Goal: Information Seeking & Learning: Learn about a topic

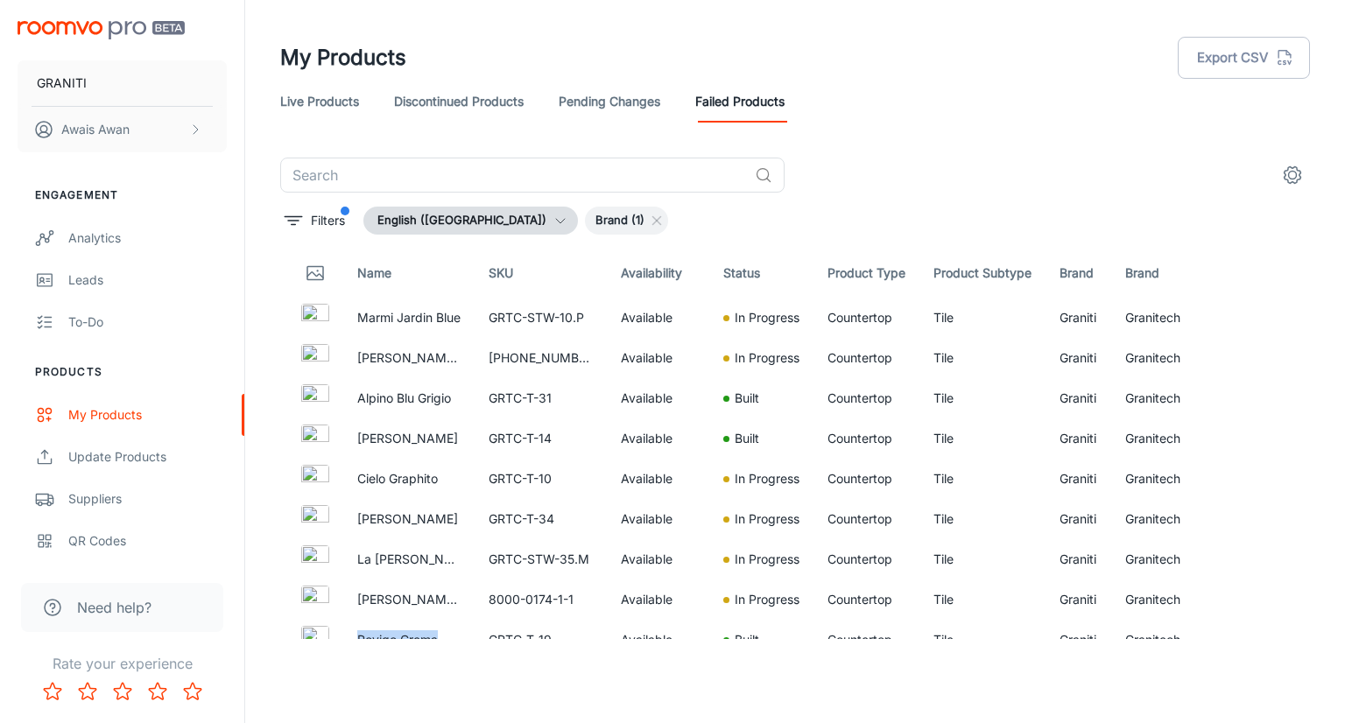
scroll to position [175, 0]
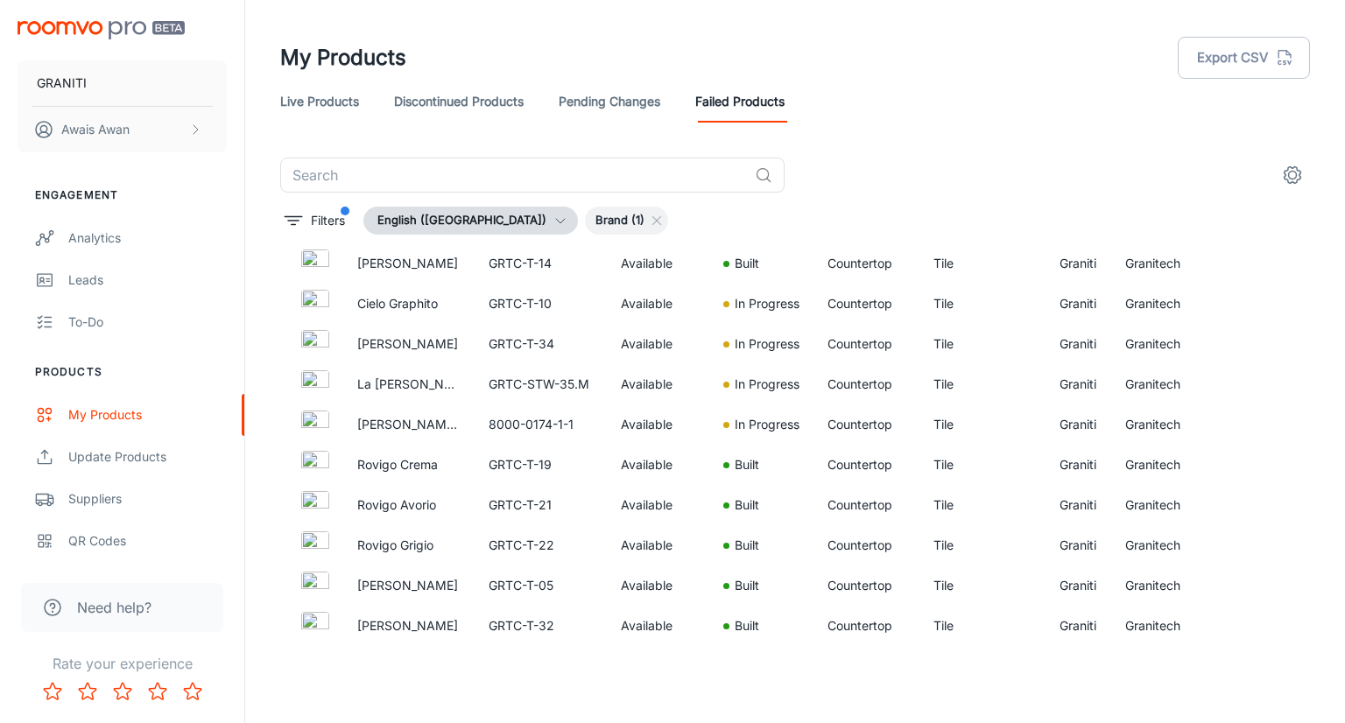
click at [711, 3] on header "My Products Export CSV Live Products Discontinued Products Pending Changes Fail…" at bounding box center [795, 79] width 1072 height 158
click at [595, 117] on link "Pending Changes" at bounding box center [610, 102] width 102 height 42
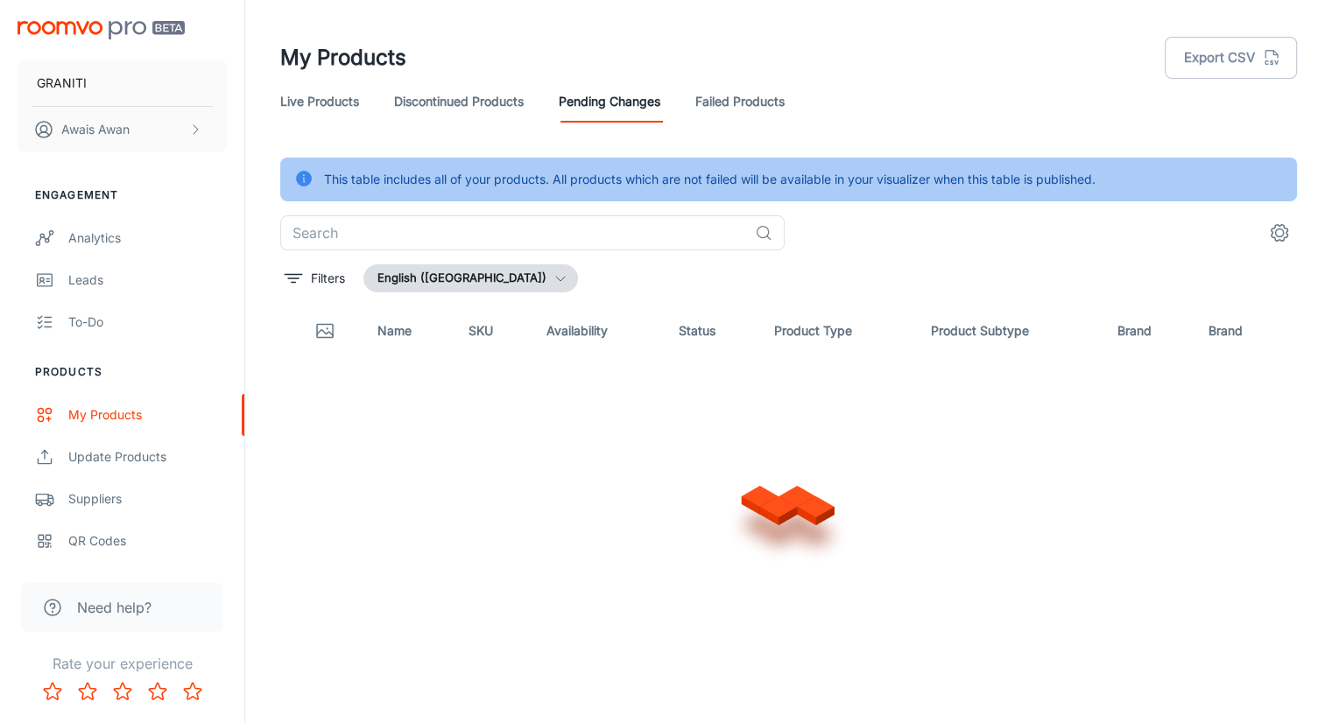
click at [474, 106] on link "Discontinued Products" at bounding box center [459, 102] width 130 height 42
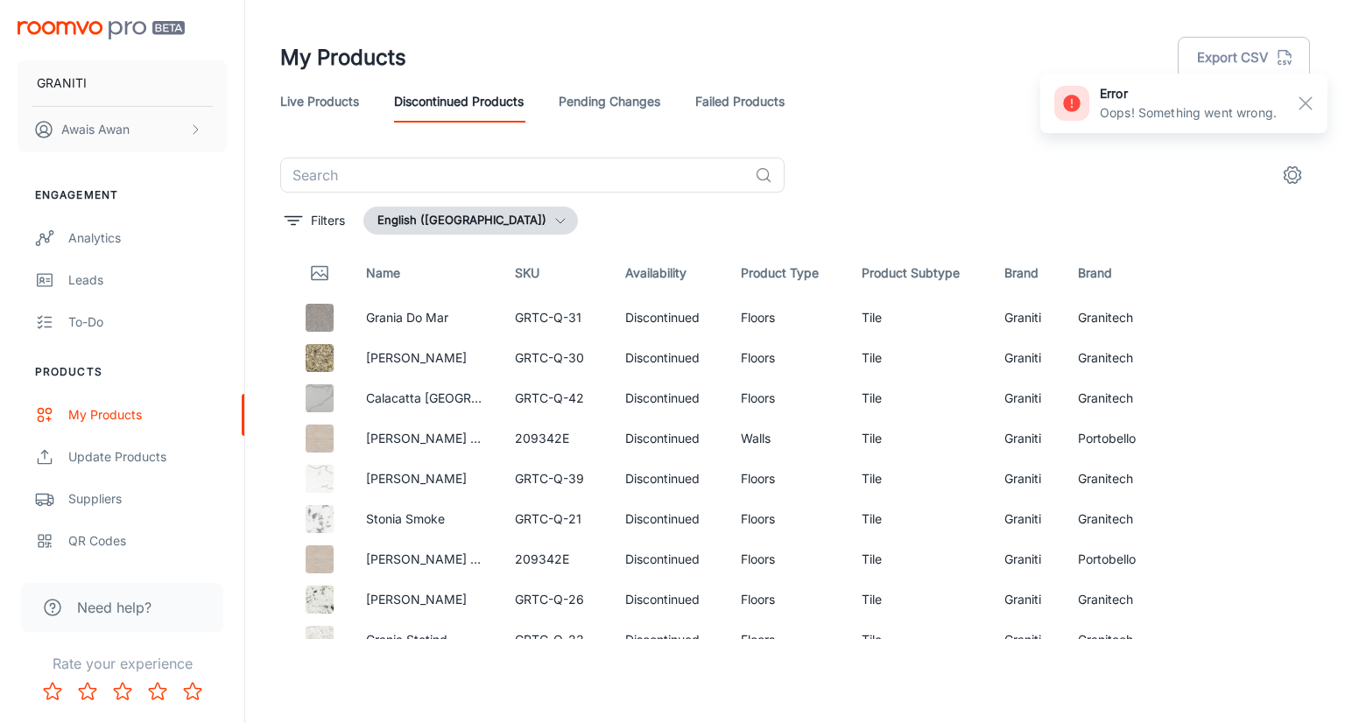
click at [299, 108] on link "Live Products" at bounding box center [319, 102] width 79 height 42
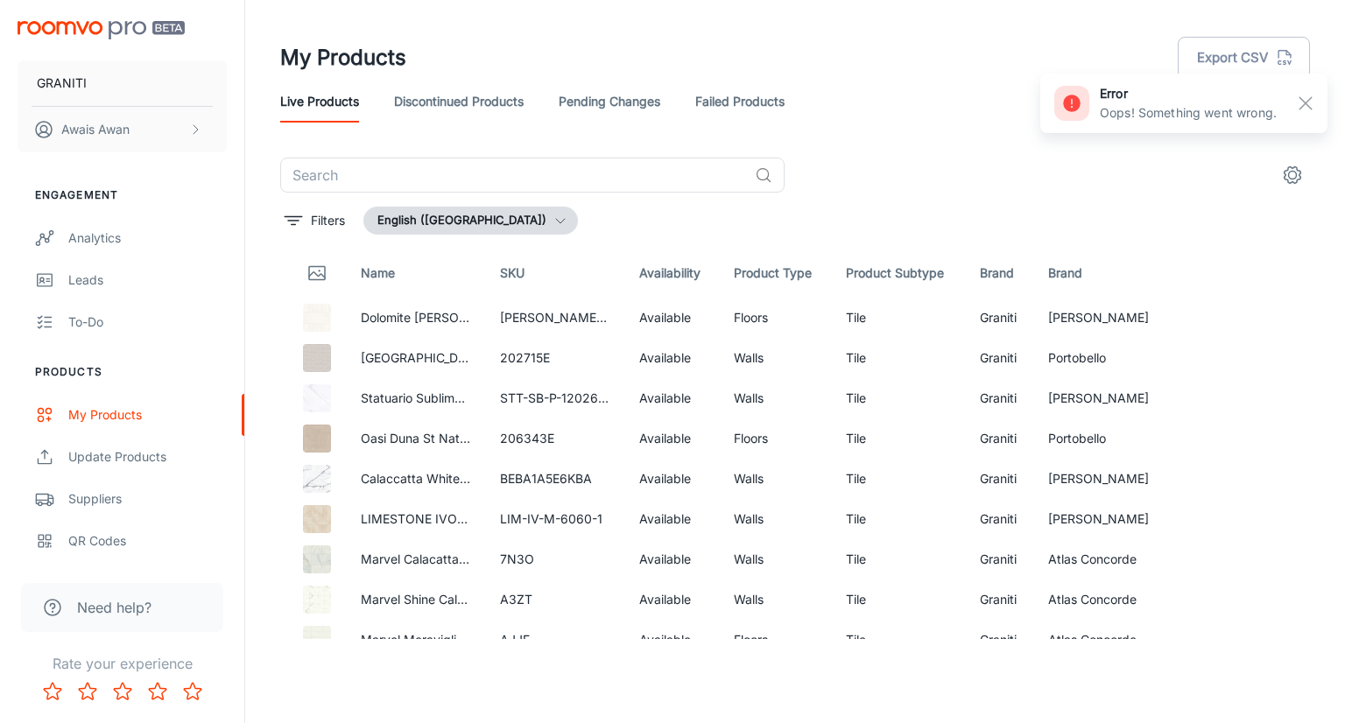
click at [448, 116] on link "Discontinued Products" at bounding box center [459, 102] width 130 height 42
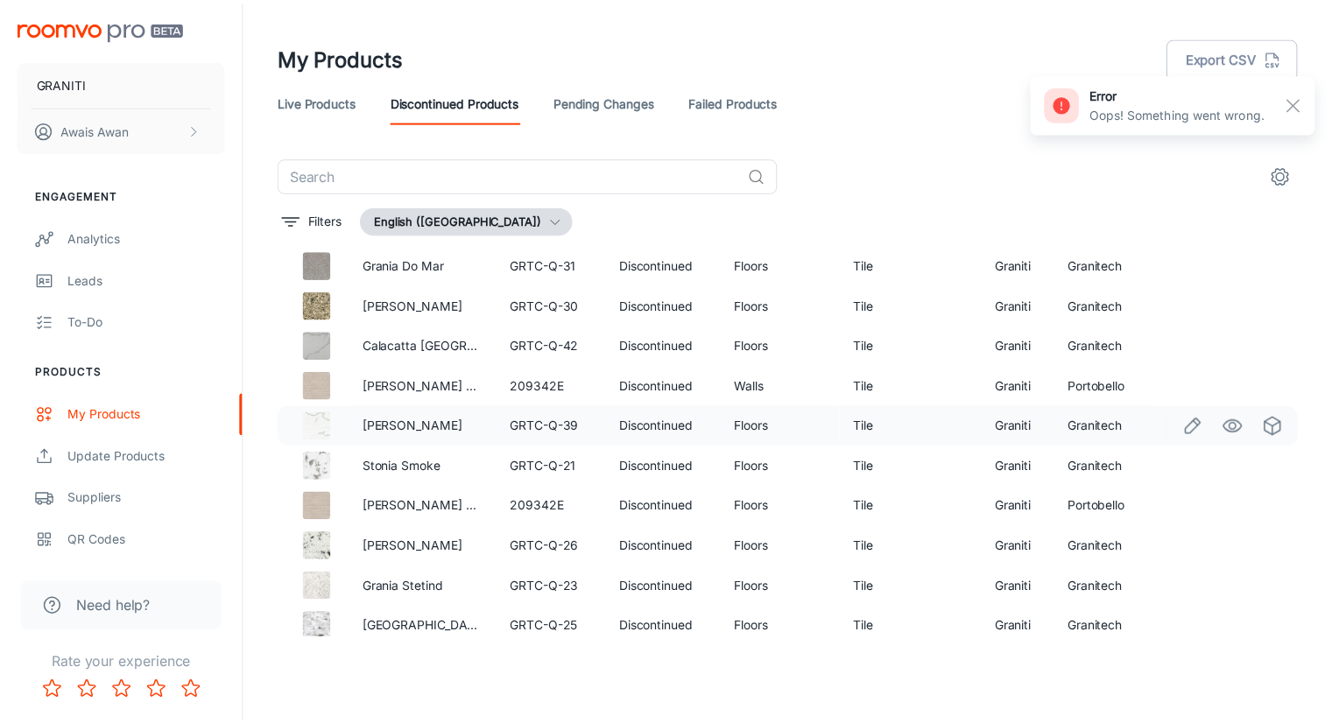
scroll to position [102, 0]
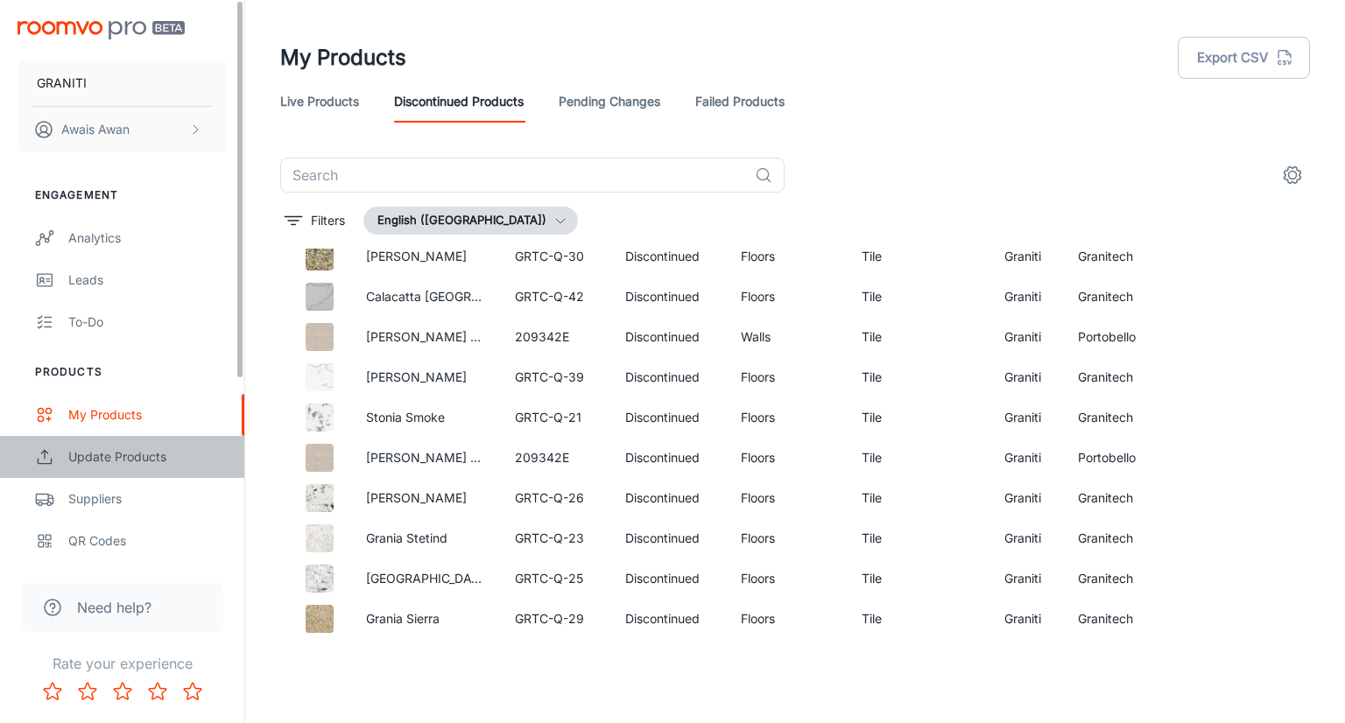
click at [130, 452] on div "Update Products" at bounding box center [147, 456] width 158 height 19
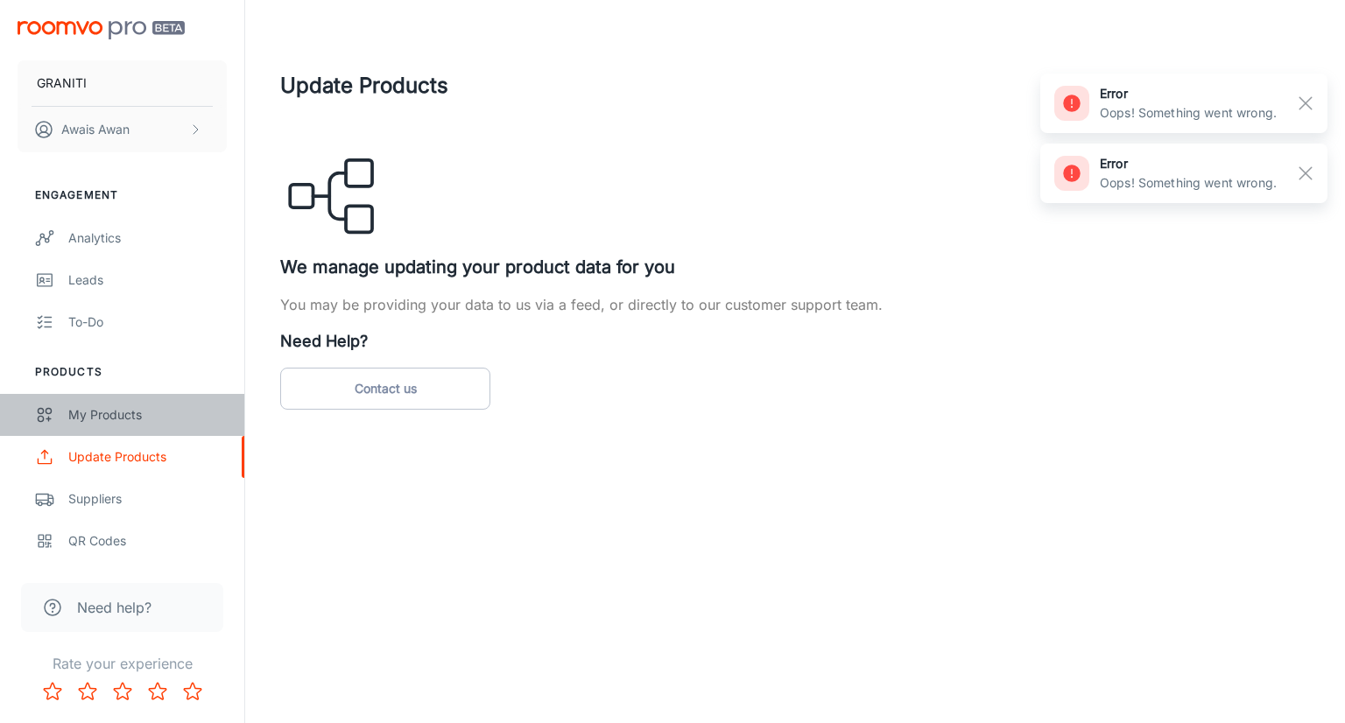
click at [128, 407] on div "My Products" at bounding box center [147, 414] width 158 height 19
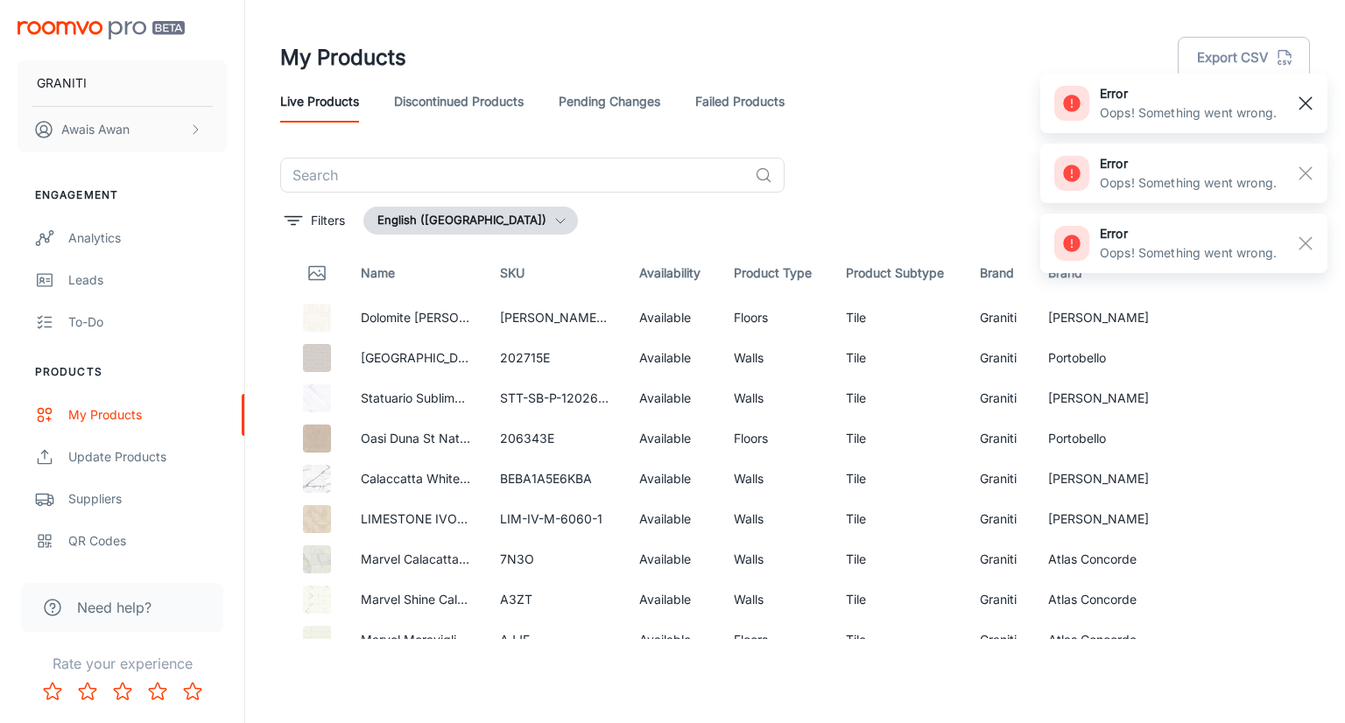
click at [1312, 105] on rect "button" at bounding box center [1305, 103] width 21 height 21
click at [1309, 102] on rect "button" at bounding box center [1305, 103] width 21 height 21
click at [1306, 111] on rect "button" at bounding box center [1305, 103] width 21 height 21
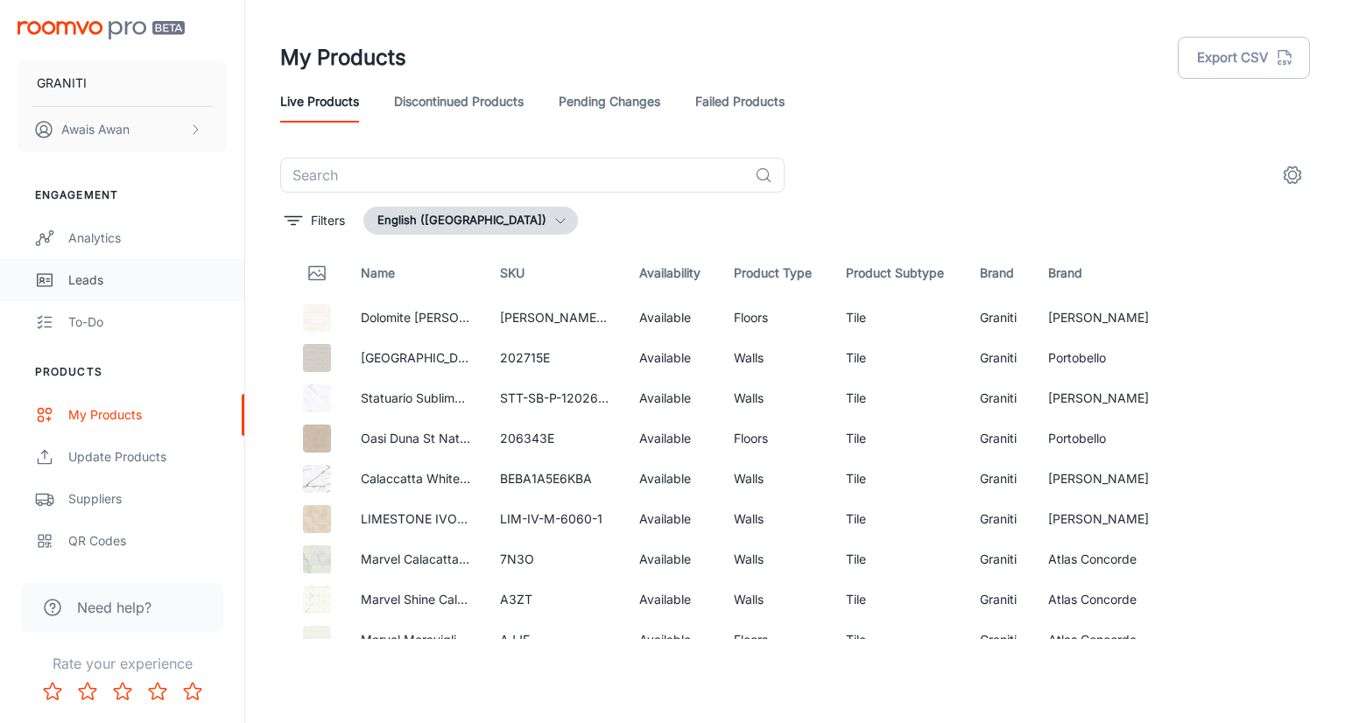
click at [119, 273] on div "Leads" at bounding box center [147, 280] width 158 height 19
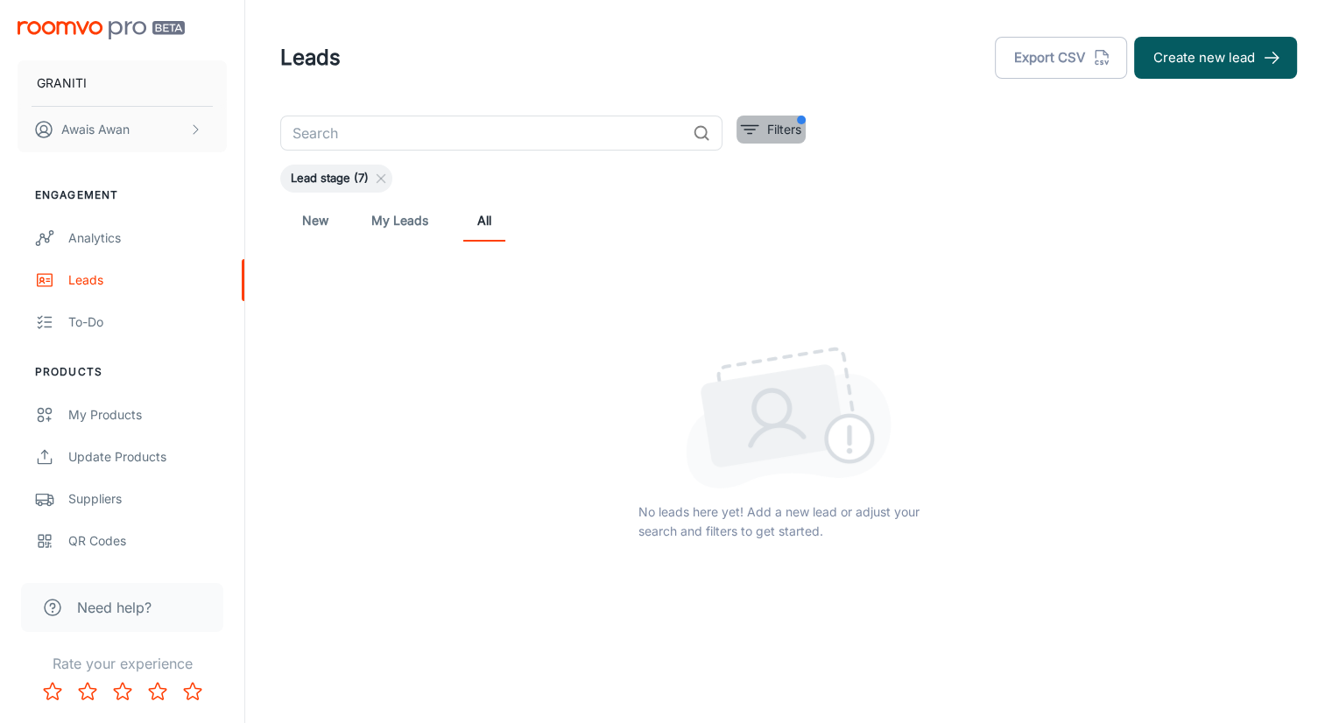
click at [771, 133] on p "Filters" at bounding box center [784, 129] width 34 height 19
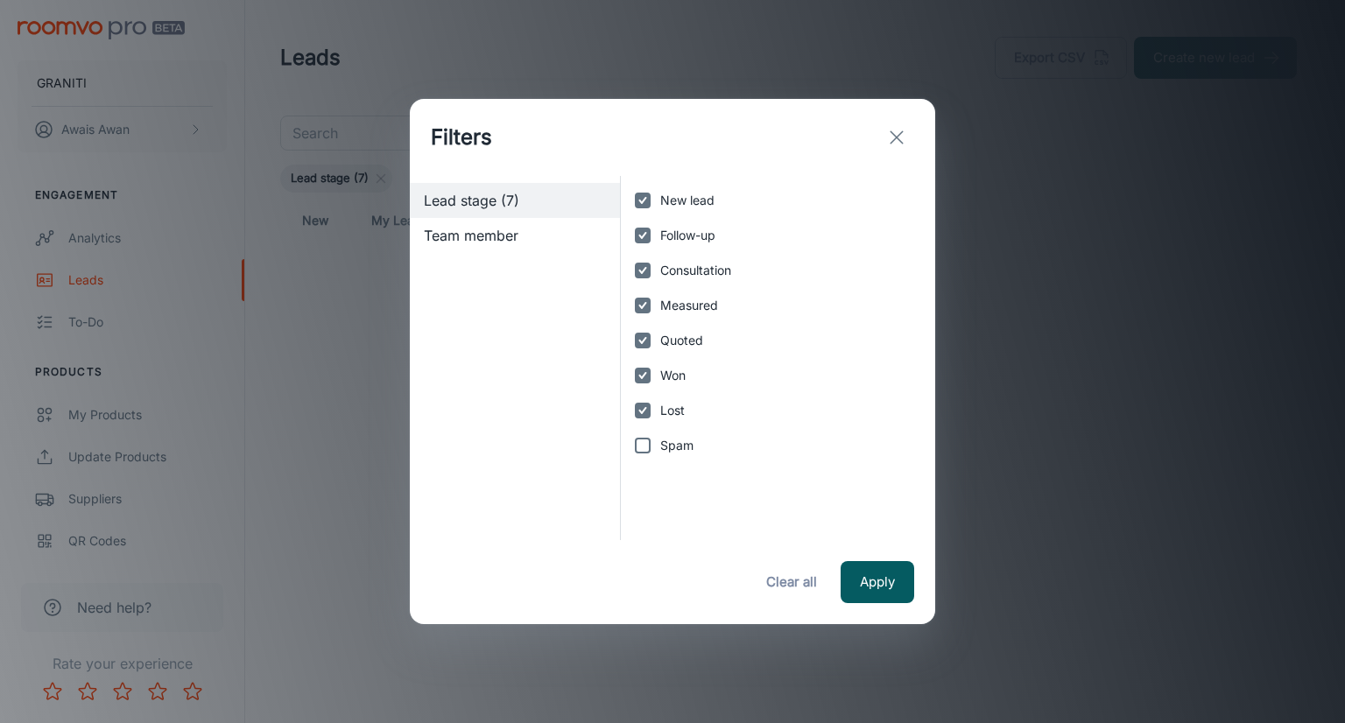
click at [912, 128] on div "Filters" at bounding box center [672, 137] width 525 height 77
click at [912, 128] on button "exit" at bounding box center [896, 137] width 35 height 35
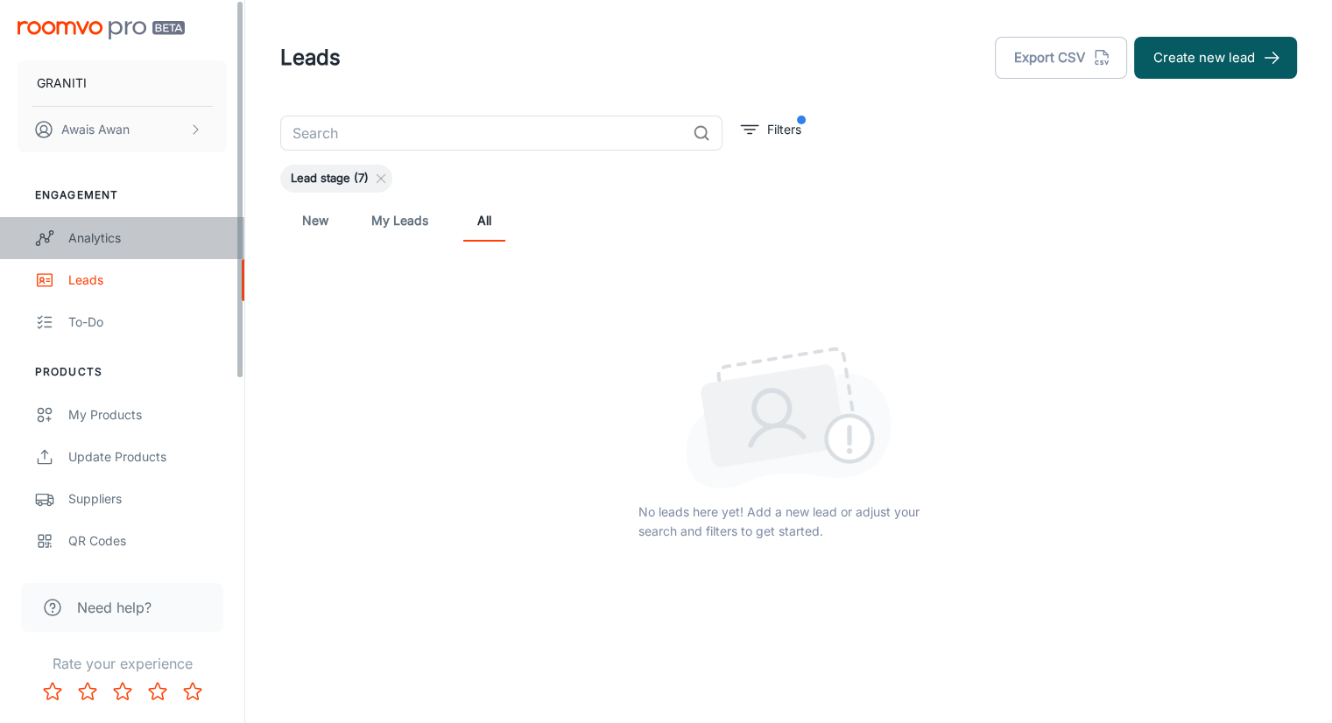
click at [92, 250] on link "Analytics" at bounding box center [122, 238] width 244 height 42
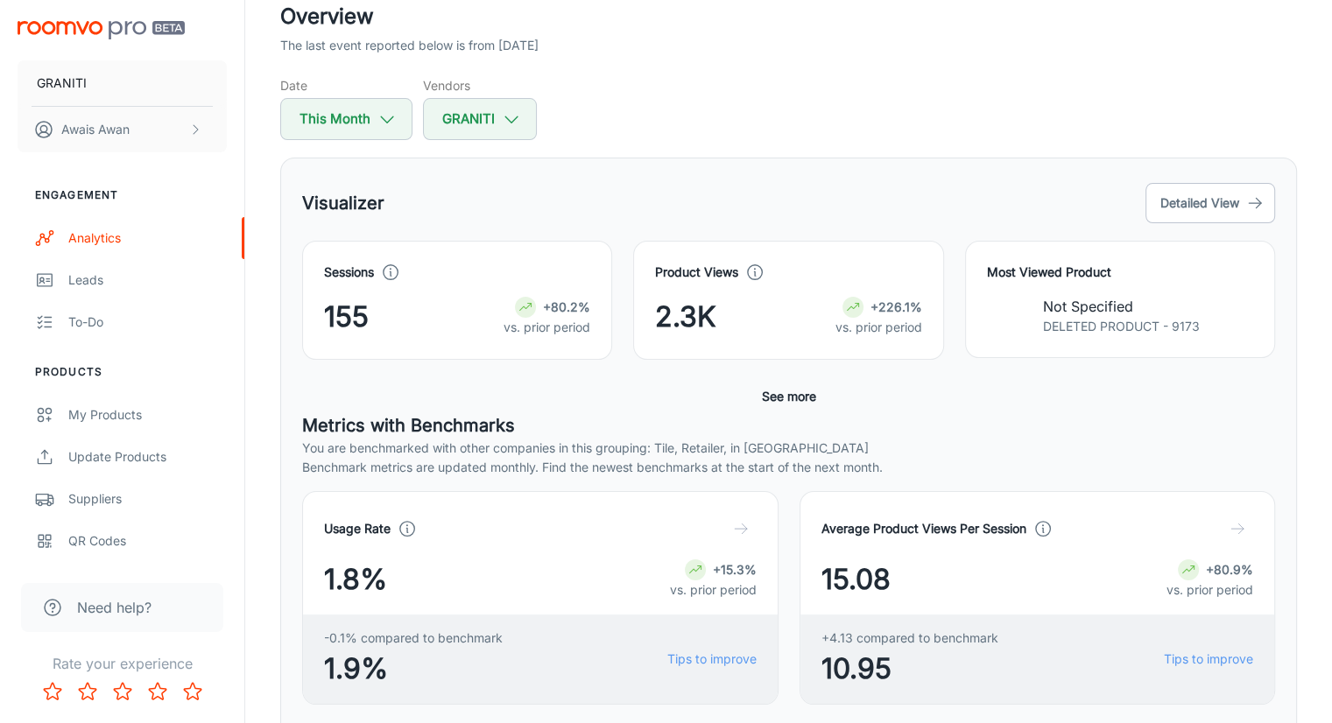
scroll to position [88, 0]
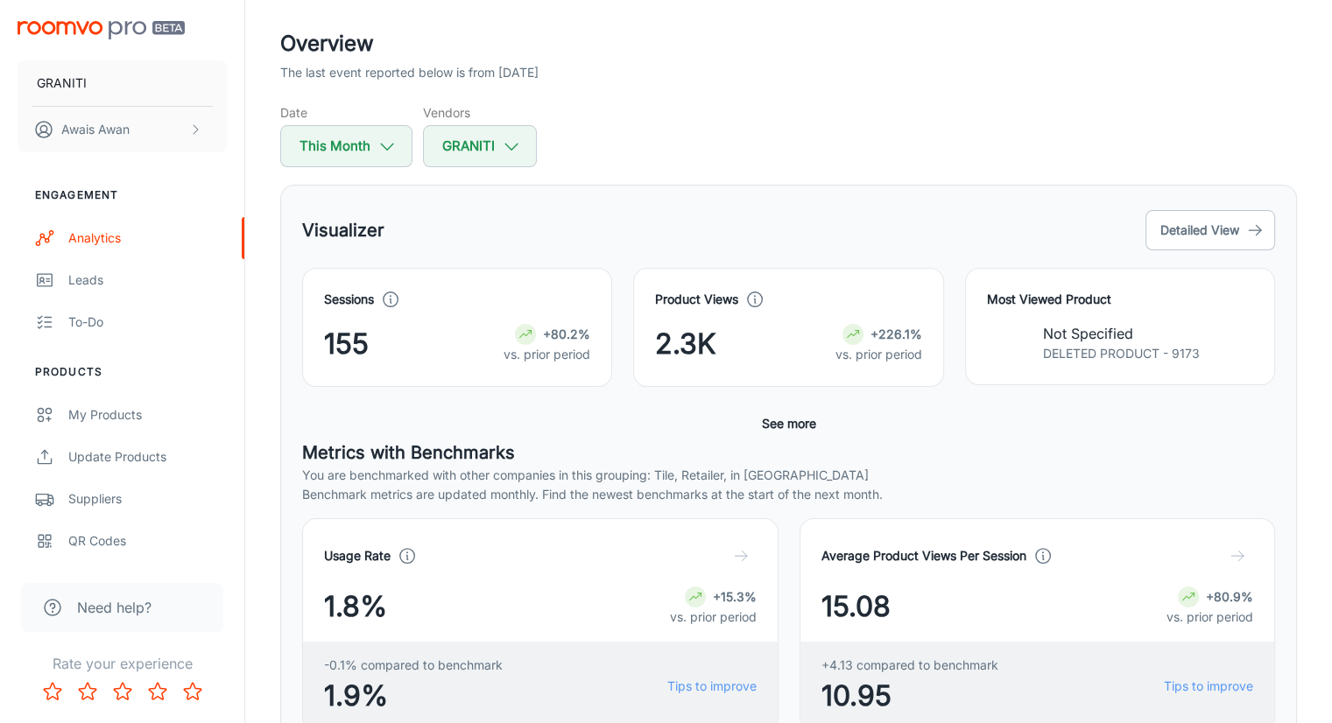
click at [1019, 299] on h4 "Most Viewed Product" at bounding box center [1120, 299] width 266 height 19
click at [777, 424] on button "See more" at bounding box center [789, 424] width 68 height 32
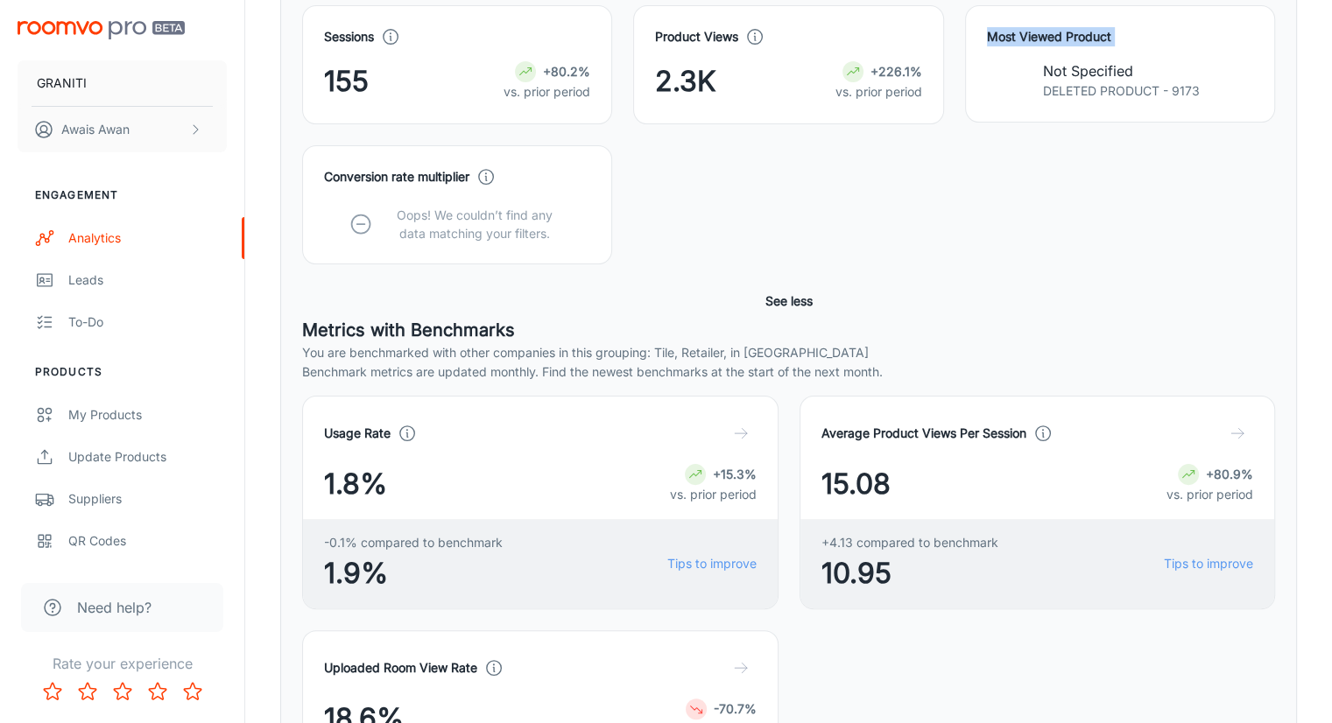
scroll to position [613, 0]
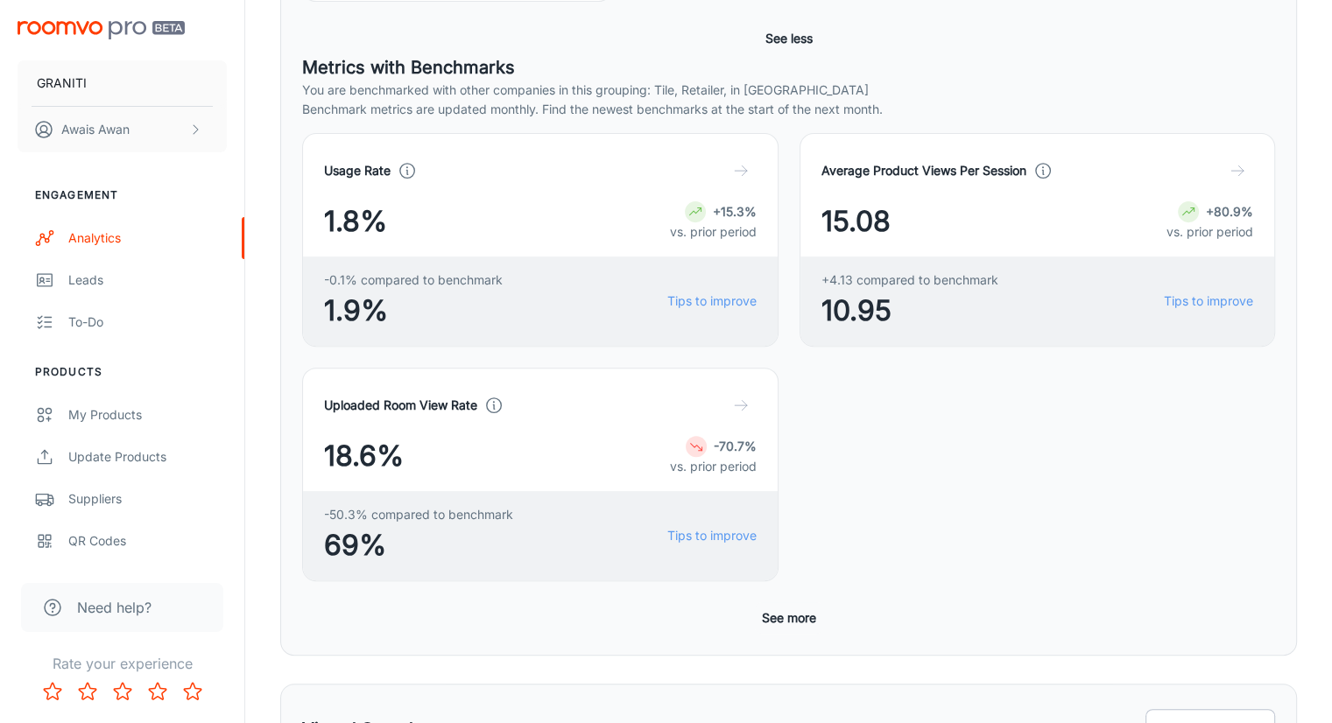
click at [764, 602] on button "See more" at bounding box center [789, 618] width 68 height 32
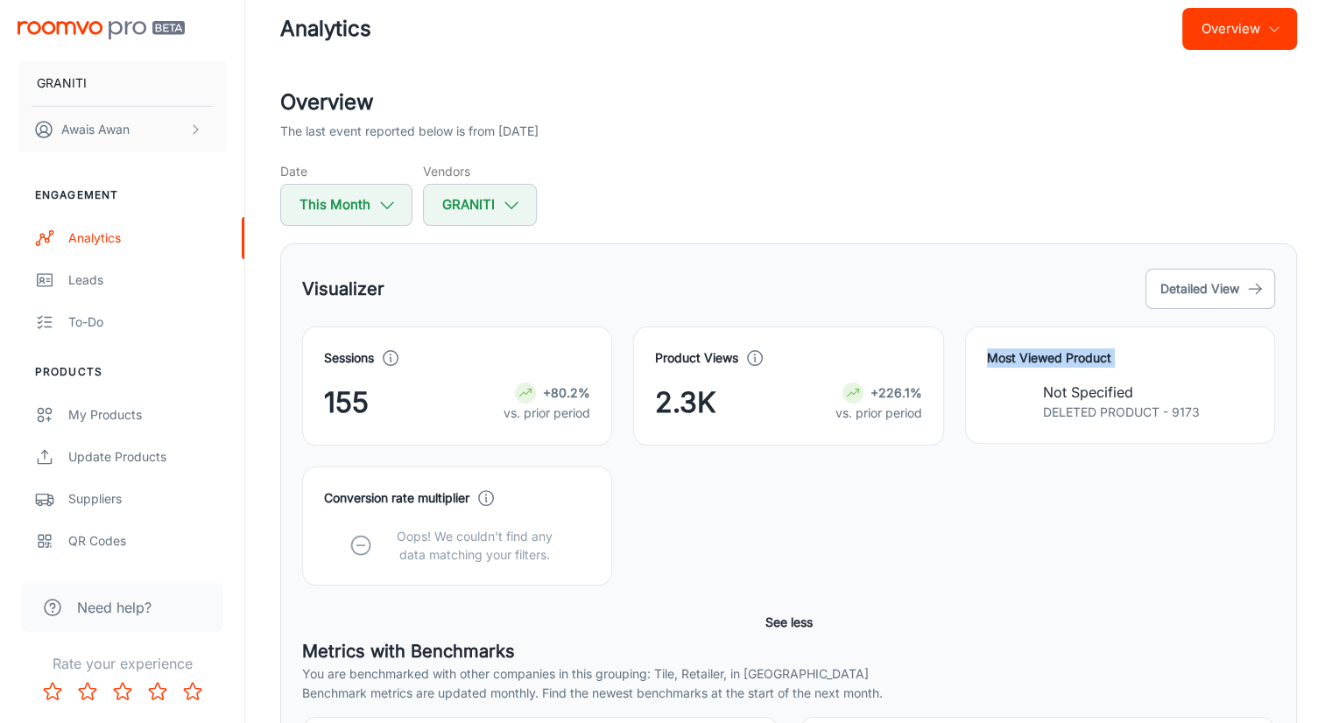
scroll to position [0, 0]
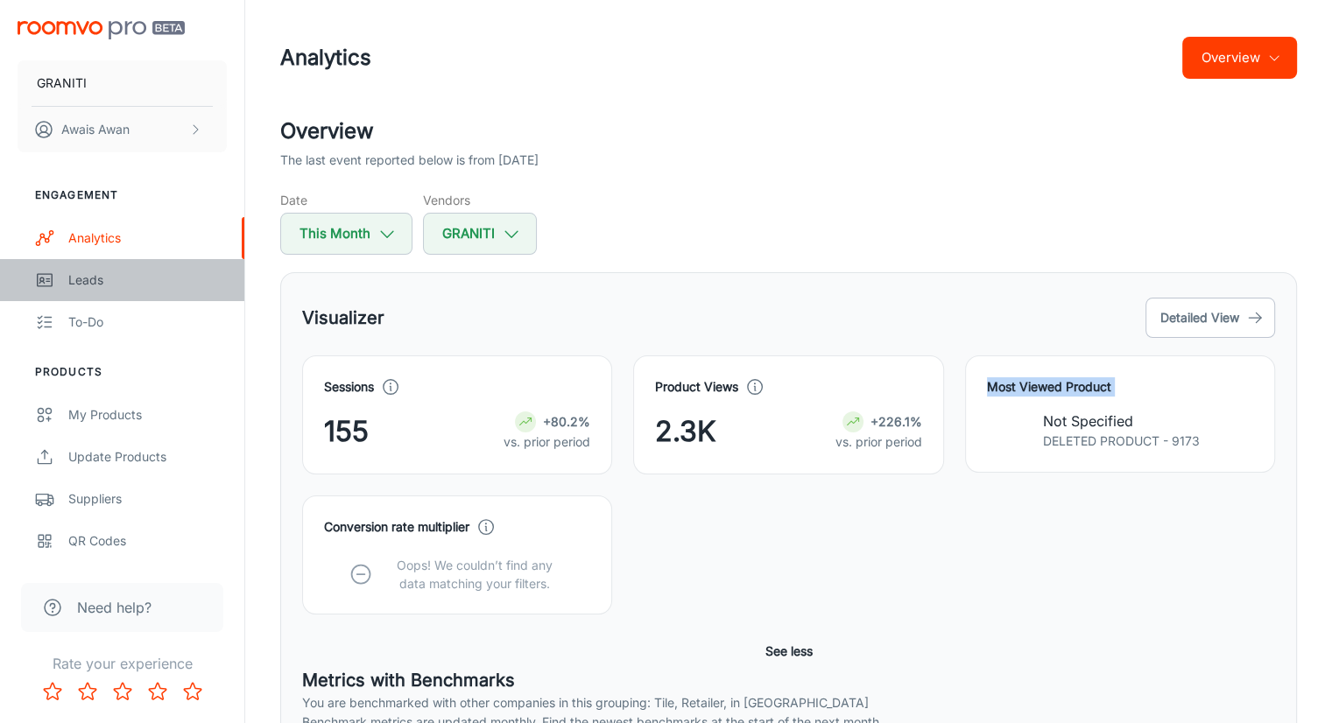
click at [105, 278] on div "Leads" at bounding box center [147, 280] width 158 height 19
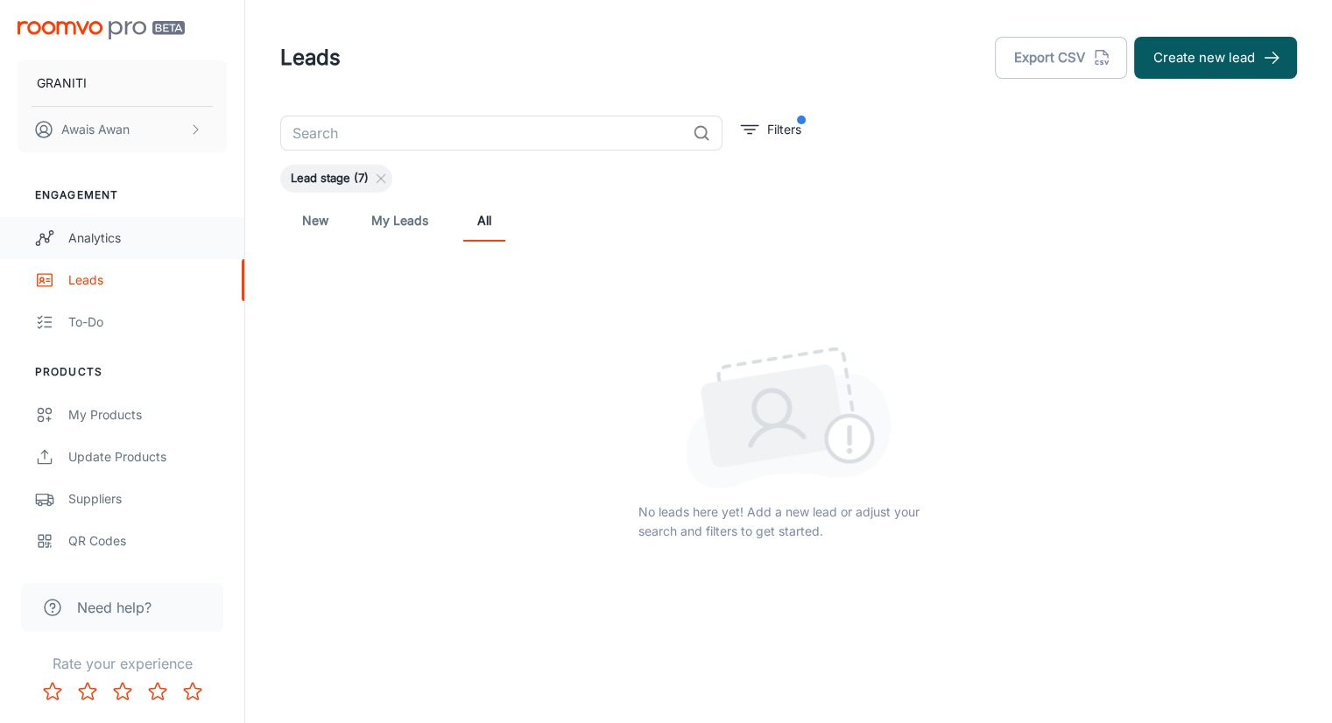
click at [101, 246] on div "Analytics" at bounding box center [147, 238] width 158 height 19
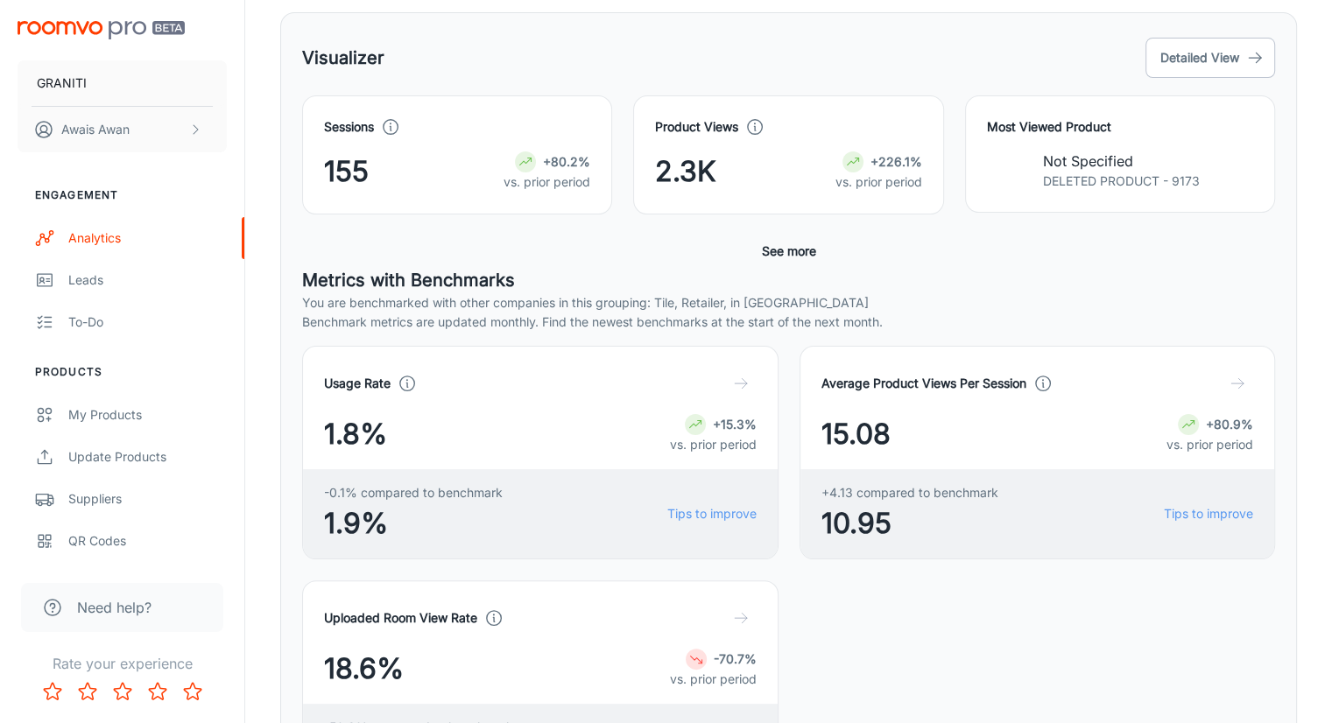
scroll to position [263, 0]
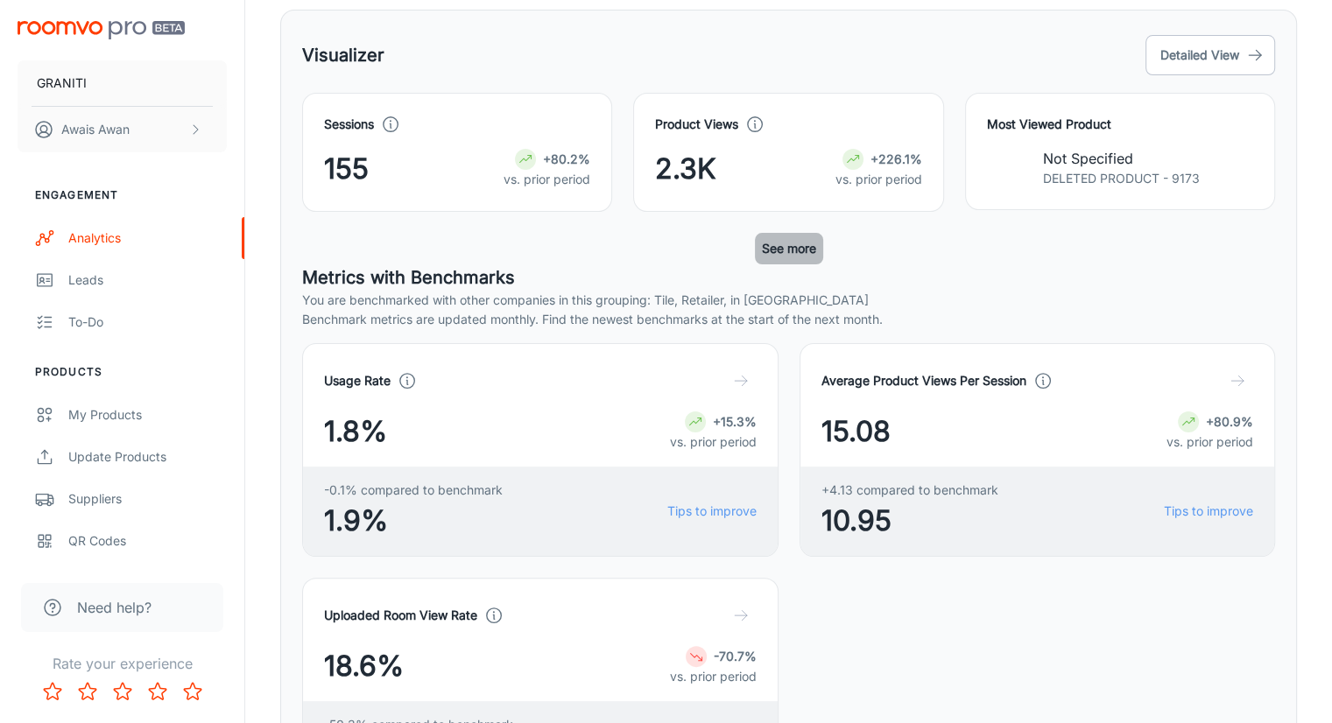
click at [809, 246] on button "See more" at bounding box center [789, 249] width 68 height 32
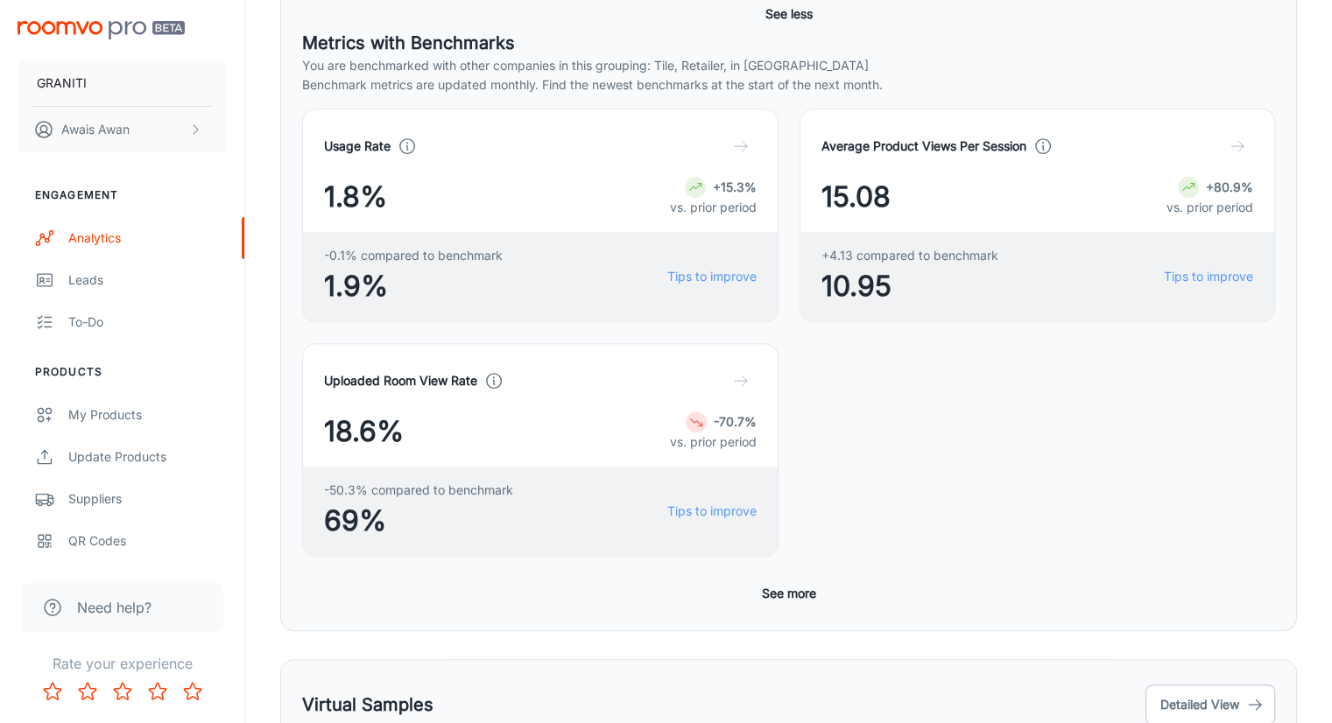
scroll to position [700, 0]
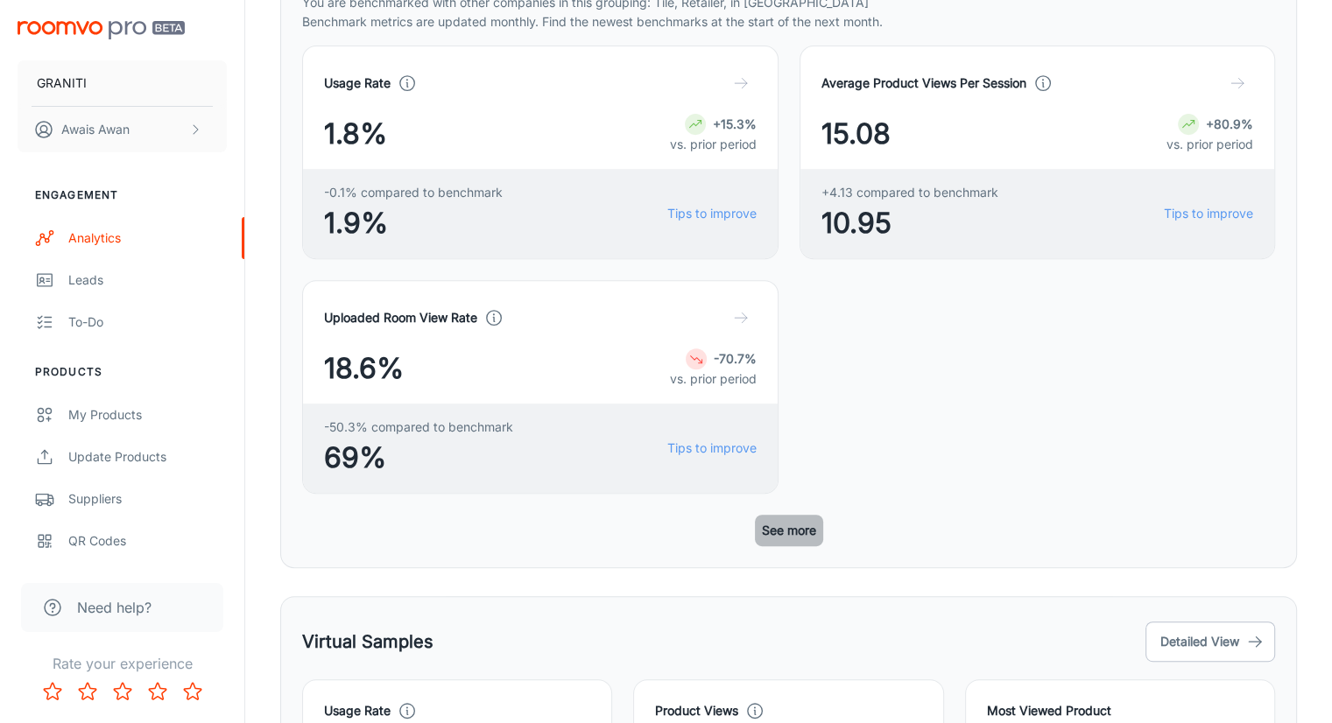
click at [778, 515] on button "See more" at bounding box center [789, 531] width 68 height 32
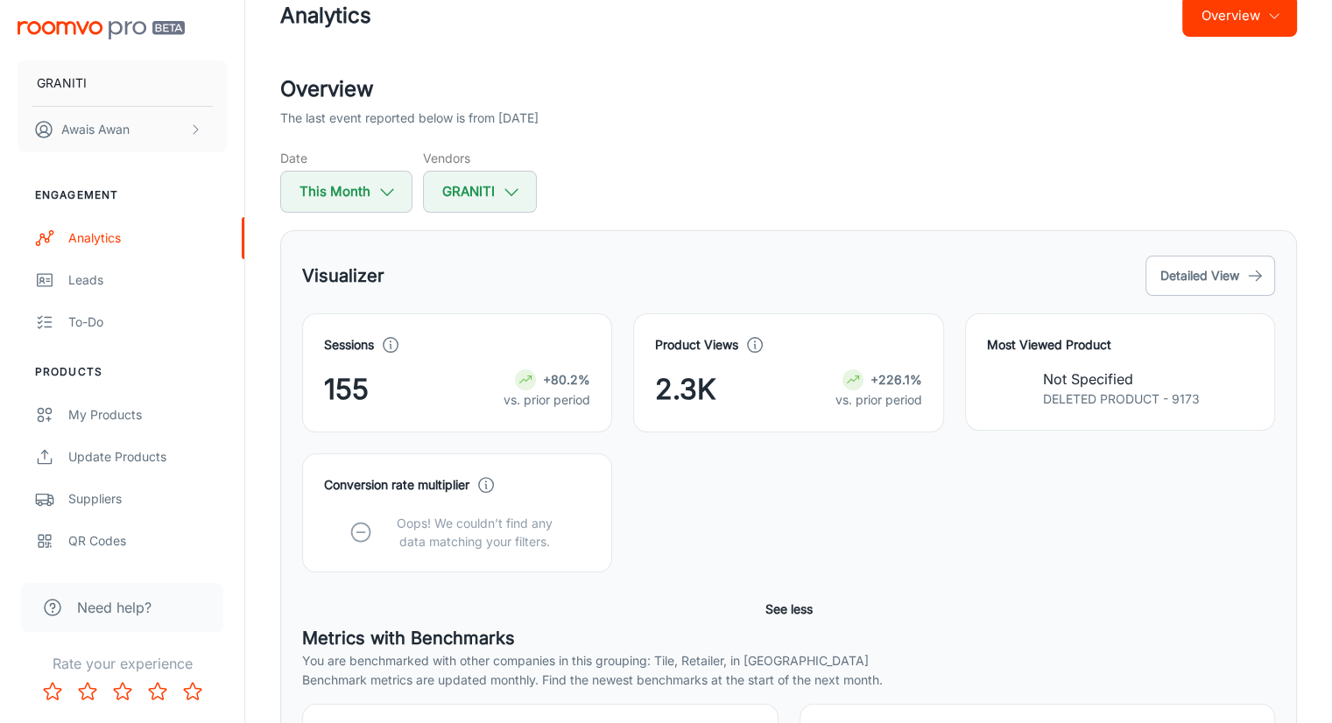
scroll to position [0, 0]
